Goal: Task Accomplishment & Management: Manage account settings

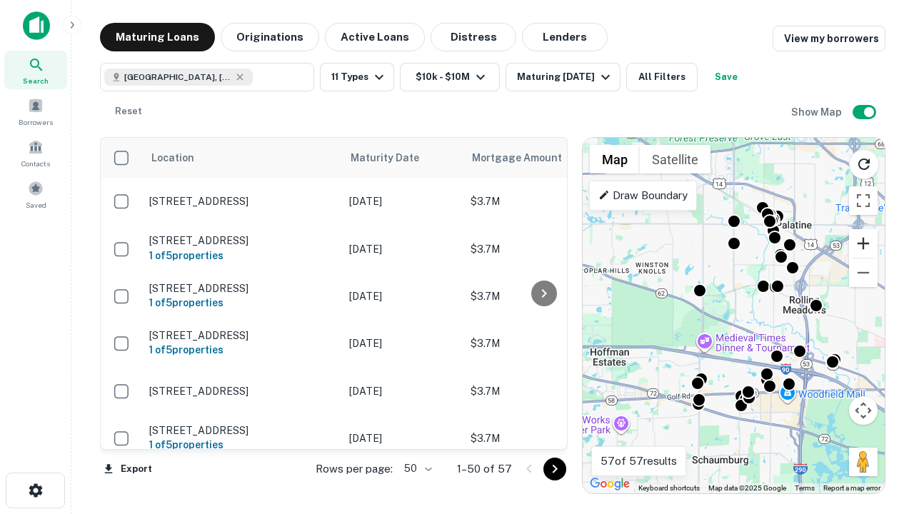
click at [863, 243] on button "Zoom in" at bounding box center [863, 243] width 29 height 29
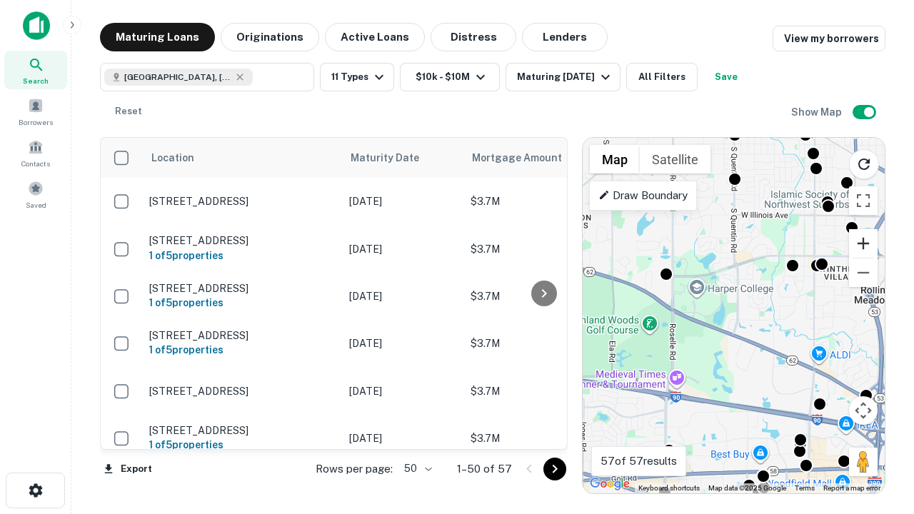
click at [863, 243] on button "Zoom in" at bounding box center [863, 243] width 29 height 29
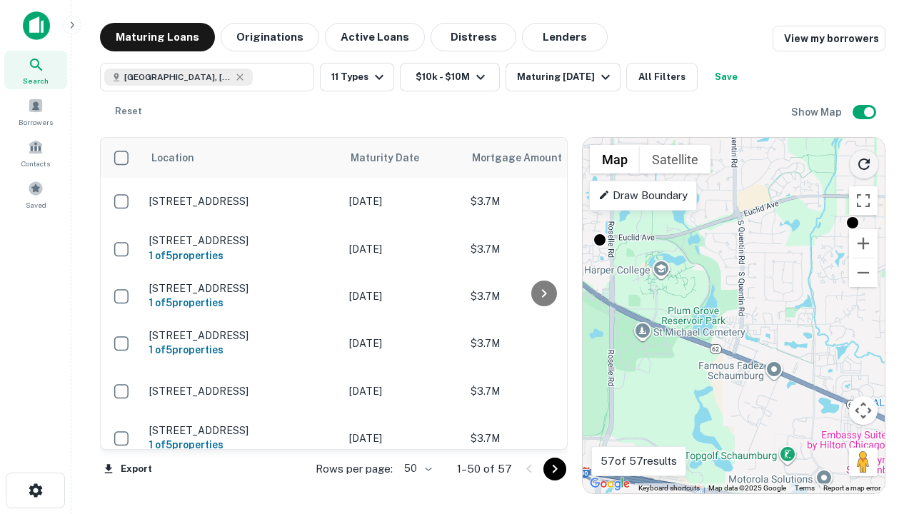
click at [864, 161] on icon "Reload search area" at bounding box center [863, 164] width 17 height 17
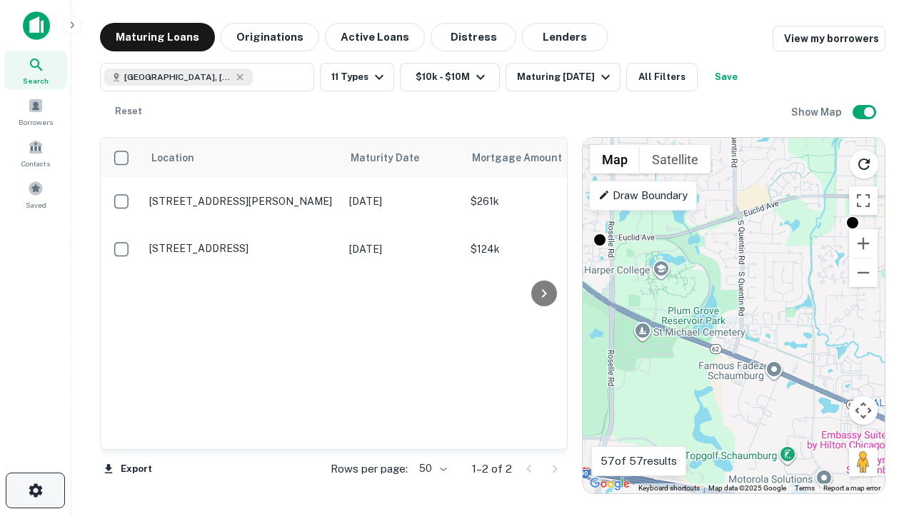
click at [35, 490] on icon "button" at bounding box center [35, 490] width 17 height 17
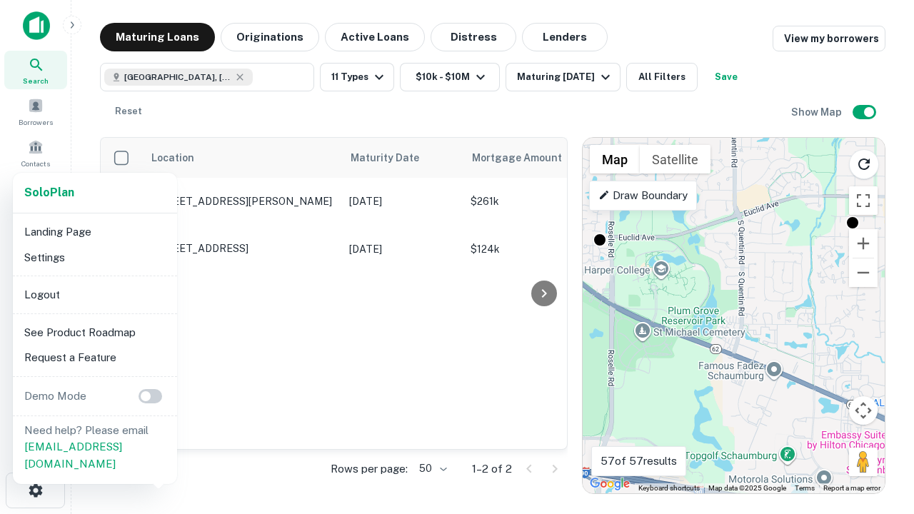
click at [94, 294] on li "Logout" at bounding box center [95, 295] width 153 height 26
